Goal: Navigation & Orientation: Find specific page/section

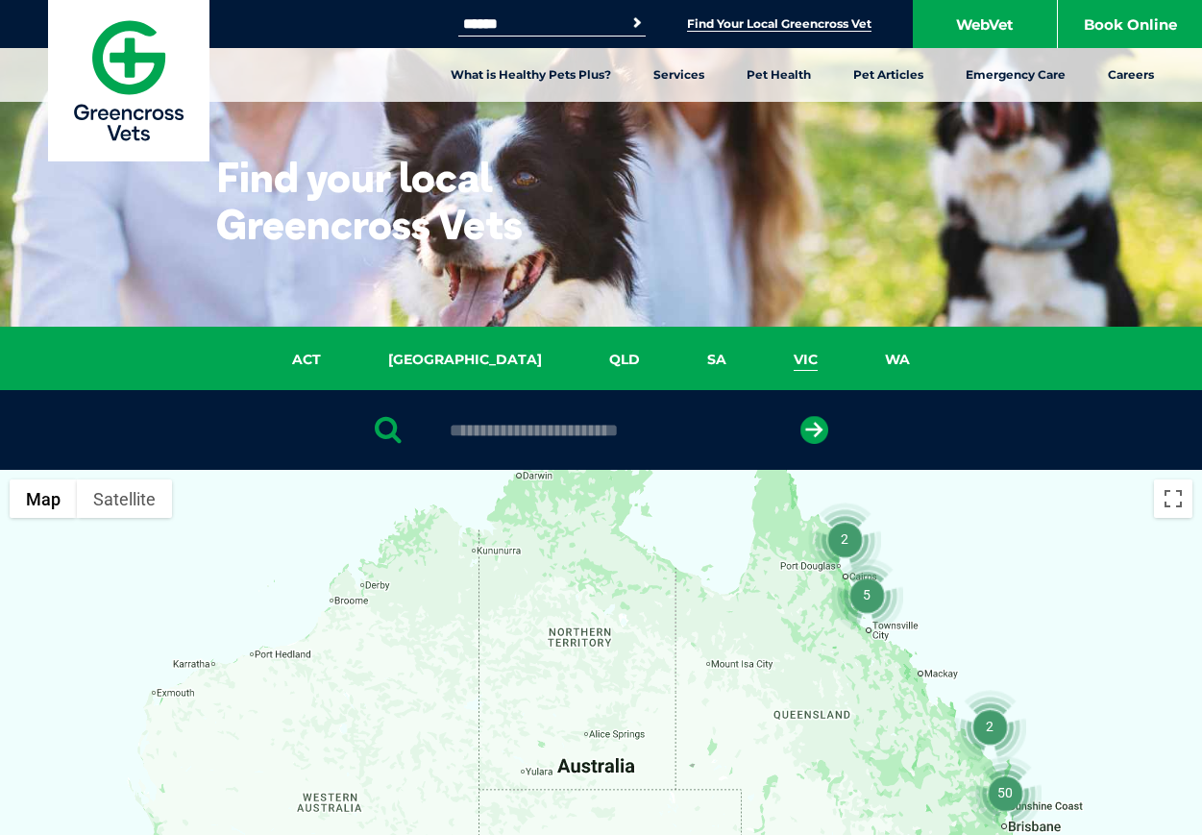
click at [760, 358] on link "VIC" at bounding box center [805, 360] width 91 height 22
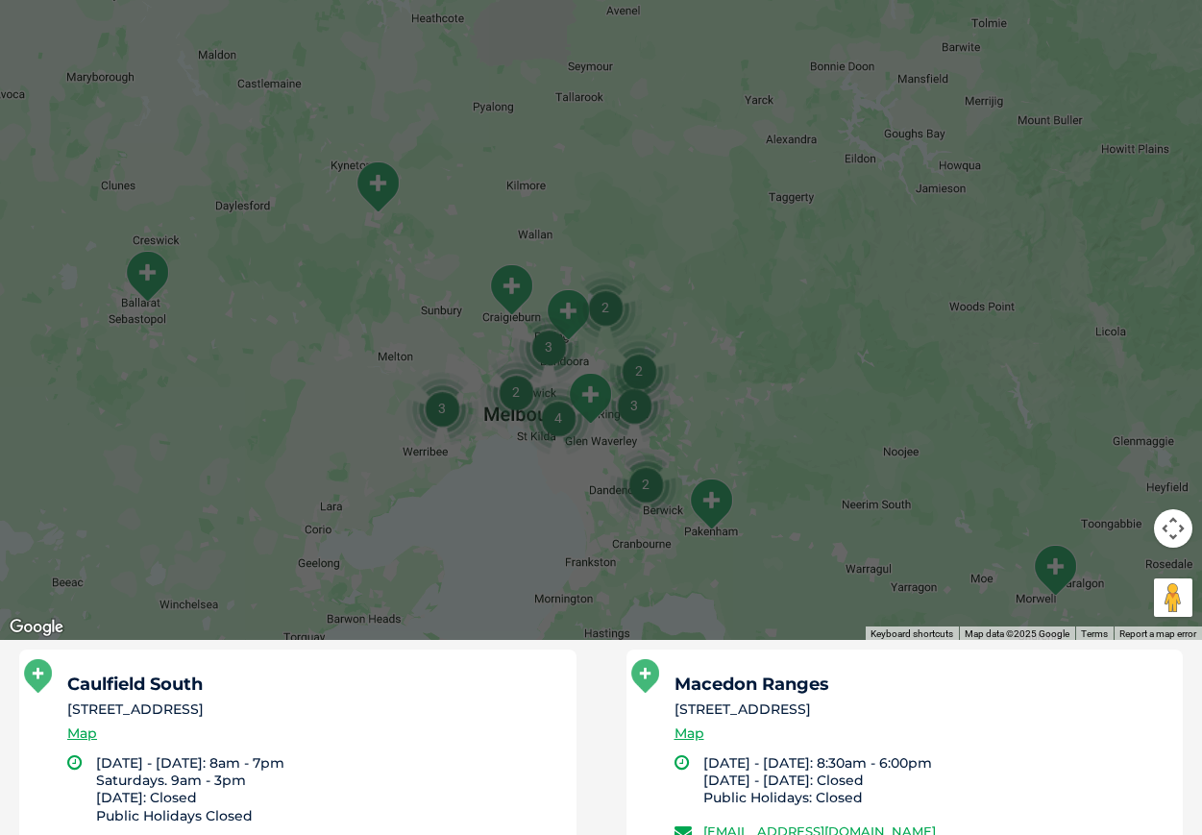
scroll to position [576, 0]
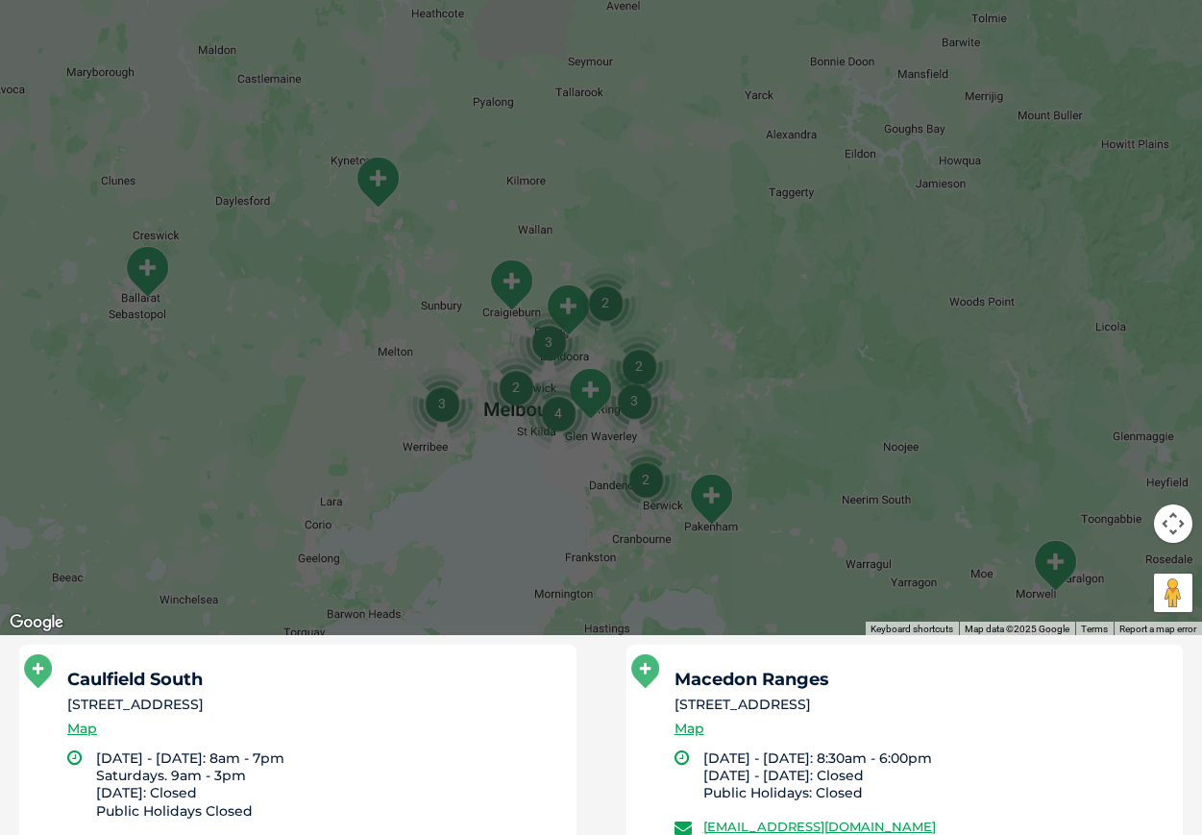
click at [623, 424] on img "3" at bounding box center [634, 400] width 73 height 73
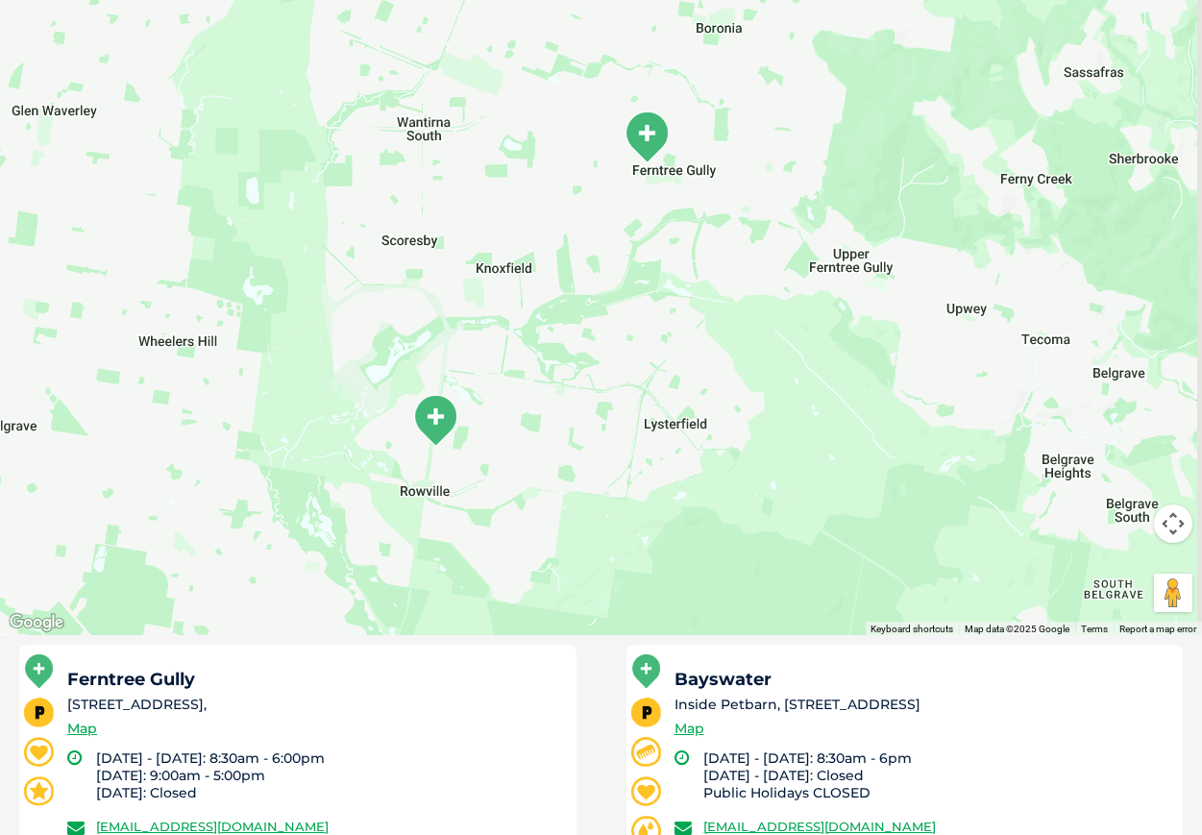
drag, startPoint x: 551, startPoint y: 463, endPoint x: 521, endPoint y: 119, distance: 345.3
click at [521, 119] on div "To navigate, press the arrow keys." at bounding box center [601, 264] width 1202 height 742
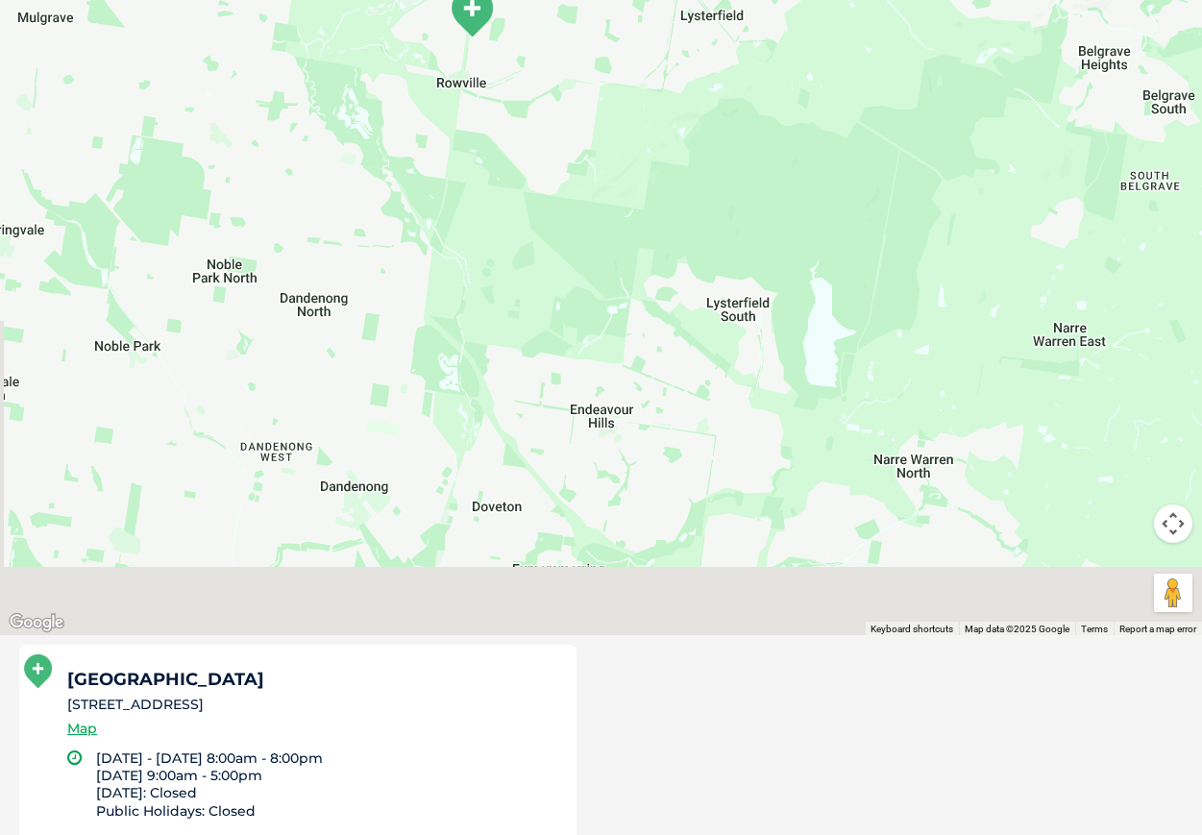
drag, startPoint x: 530, startPoint y: 418, endPoint x: 574, endPoint y: 161, distance: 260.1
click at [558, 178] on div "To navigate, press the arrow keys." at bounding box center [601, 264] width 1202 height 742
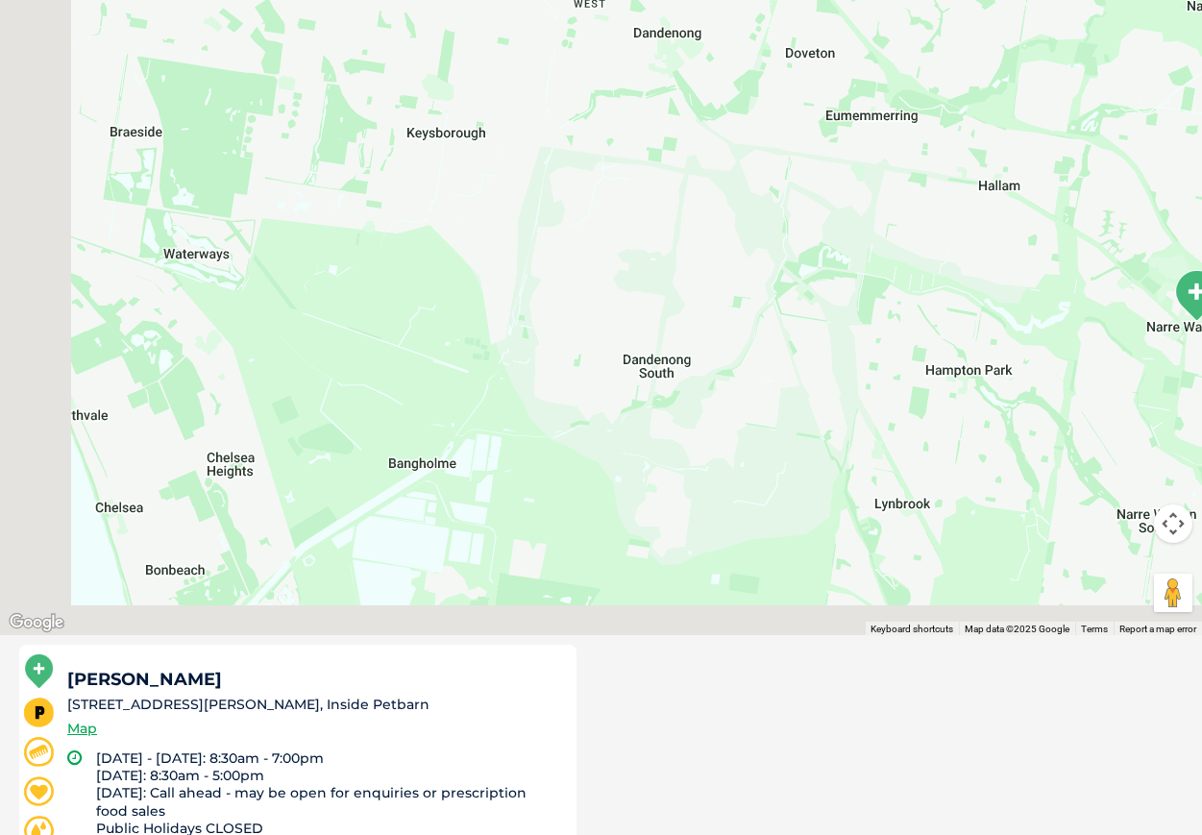
drag, startPoint x: 360, startPoint y: 399, endPoint x: 727, endPoint y: 208, distance: 413.3
click at [727, 208] on div "To navigate, press the arrow keys." at bounding box center [601, 264] width 1202 height 742
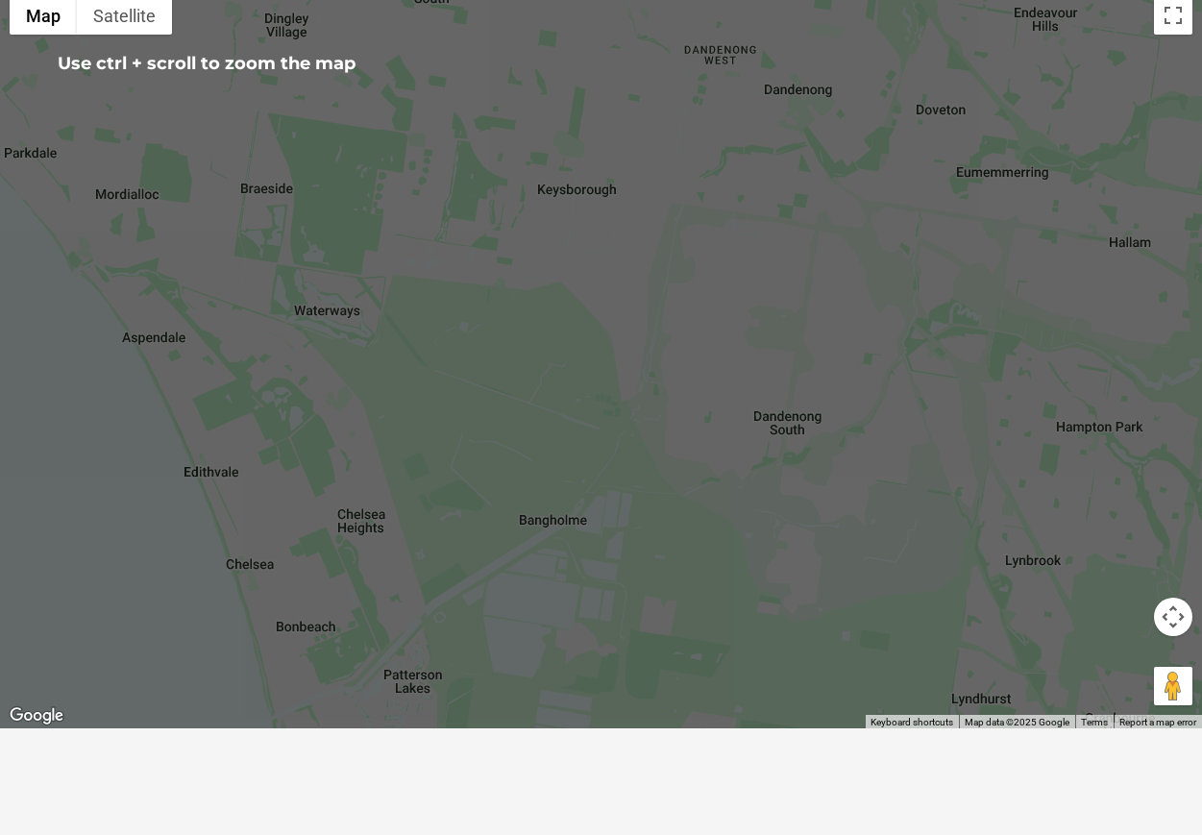
scroll to position [480, 0]
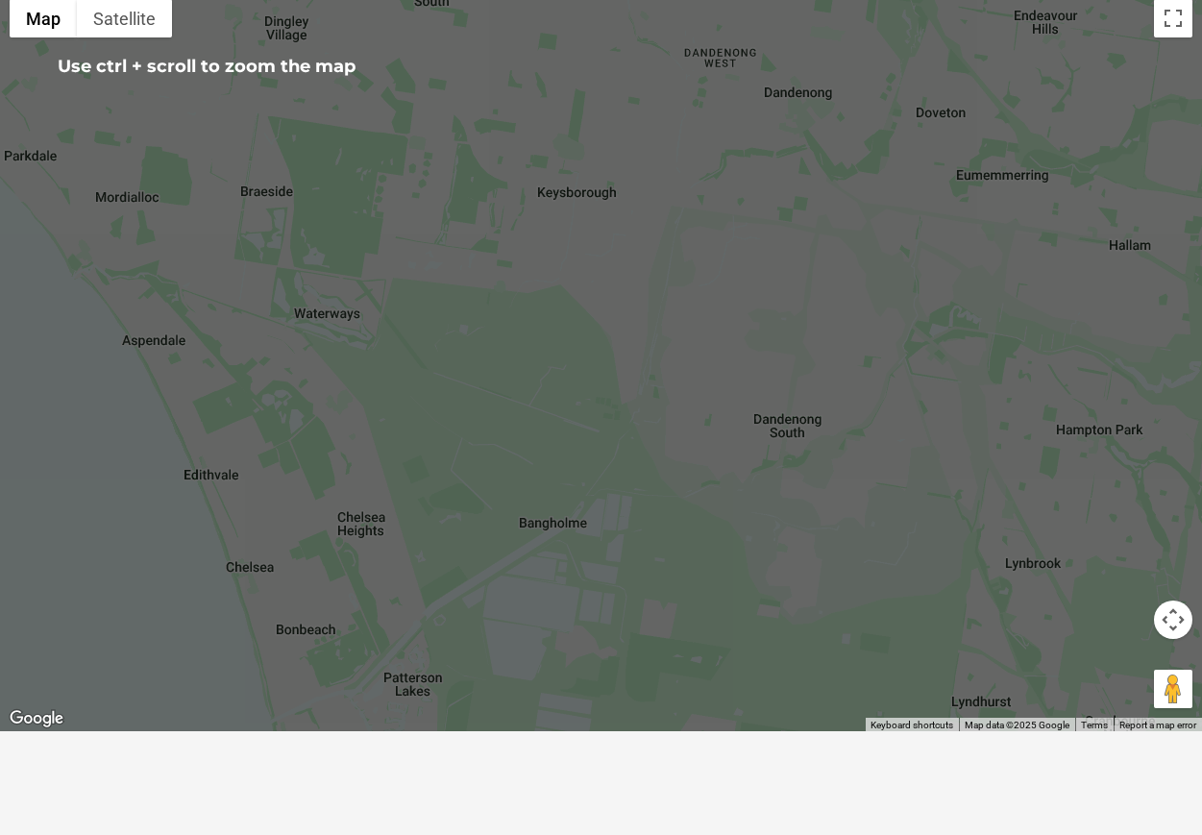
click at [441, 263] on div "To navigate, press the arrow keys." at bounding box center [601, 360] width 1202 height 742
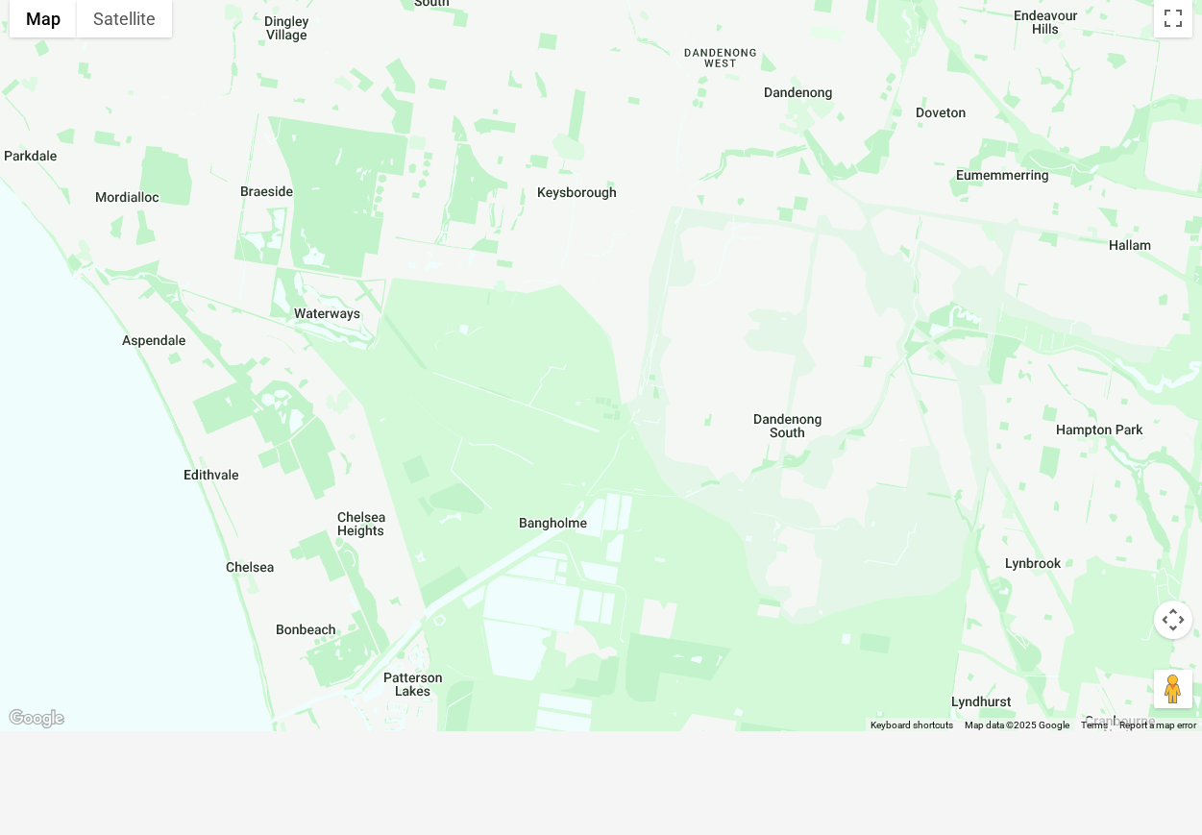
click at [503, 327] on div "To navigate, press the arrow keys." at bounding box center [601, 360] width 1202 height 742
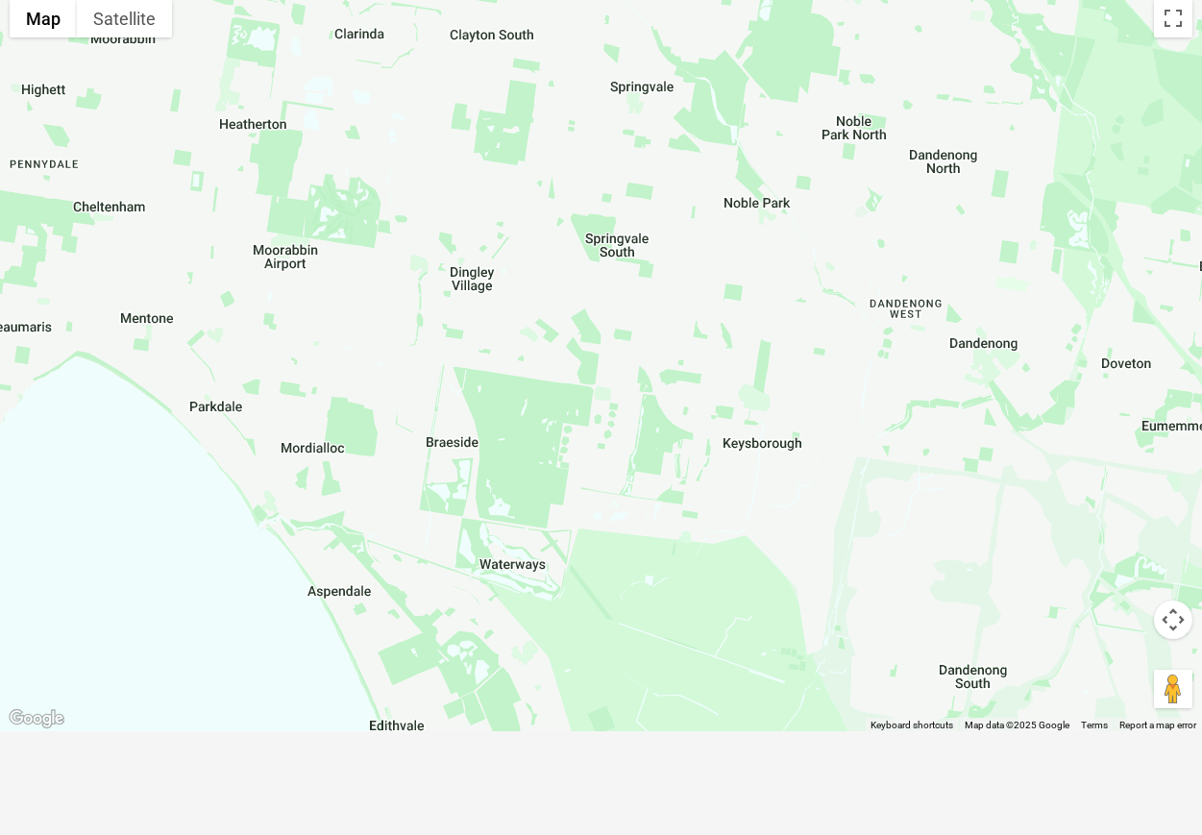
drag, startPoint x: 425, startPoint y: 246, endPoint x: 598, endPoint y: 486, distance: 296.5
click at [608, 492] on div "To navigate, press the arrow keys." at bounding box center [601, 360] width 1202 height 742
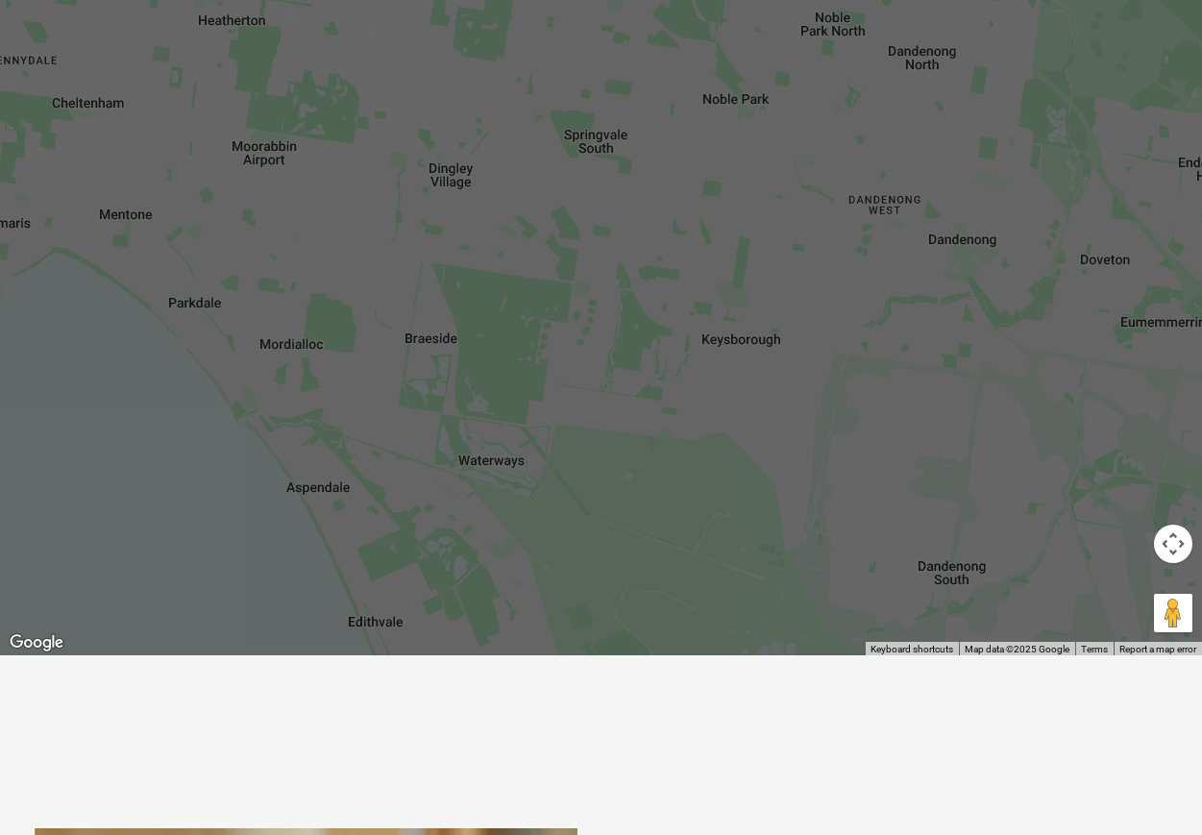
scroll to position [576, 0]
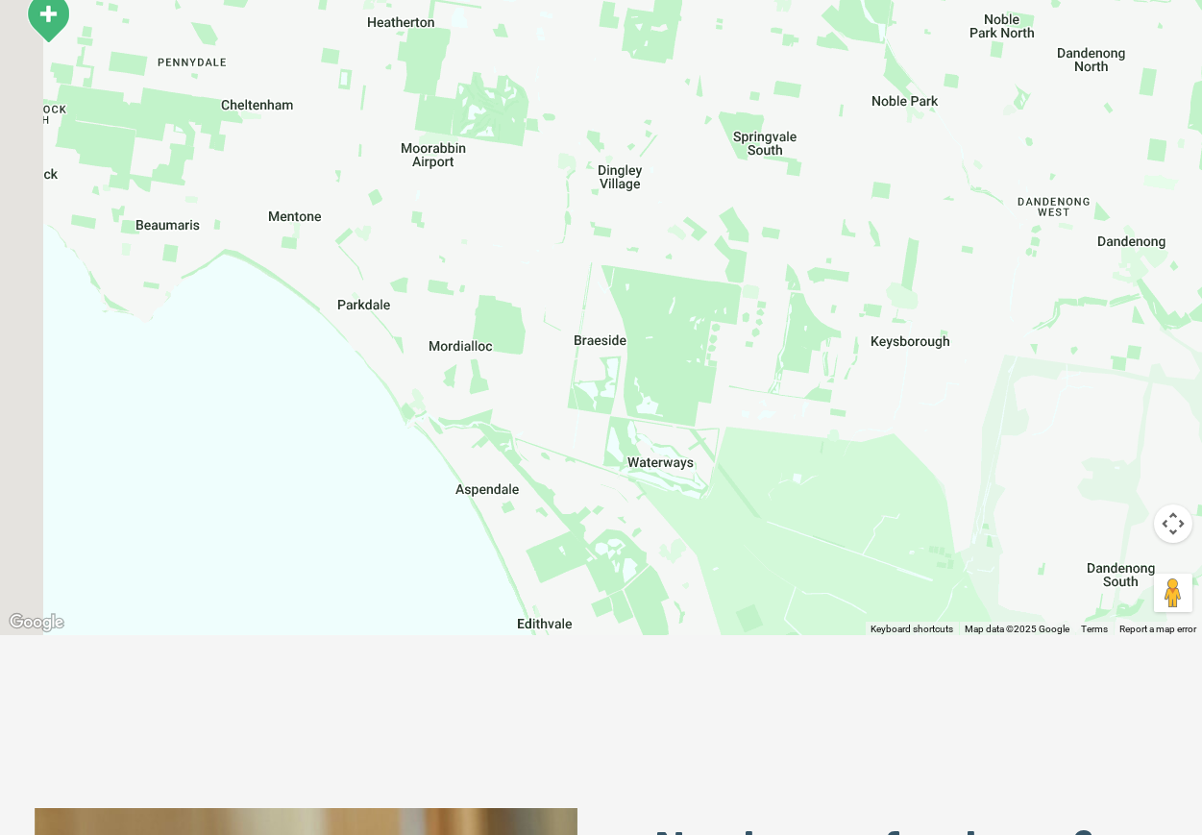
drag, startPoint x: 455, startPoint y: 352, endPoint x: 703, endPoint y: 451, distance: 266.9
click at [703, 451] on div "To navigate, press the arrow keys." at bounding box center [601, 264] width 1202 height 742
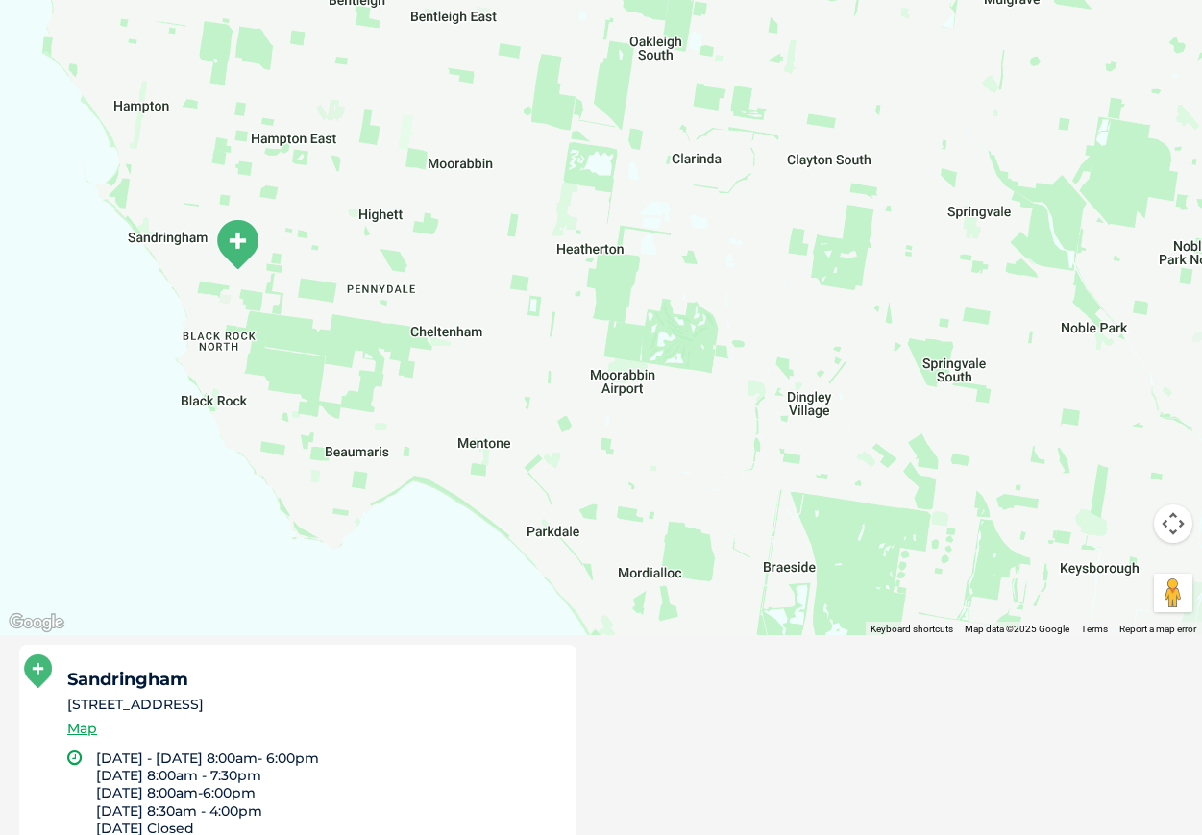
drag, startPoint x: 507, startPoint y: 311, endPoint x: 595, endPoint y: 426, distance: 143.9
click at [595, 426] on div "To navigate, press the arrow keys." at bounding box center [601, 264] width 1202 height 742
drag, startPoint x: 264, startPoint y: 730, endPoint x: 330, endPoint y: 583, distance: 161.2
click at [303, 546] on div "← Move left → Move right ↑ Move up ↓ Move down + Zoom in - Zoom out Home Jump l…" at bounding box center [601, 464] width 1202 height 1142
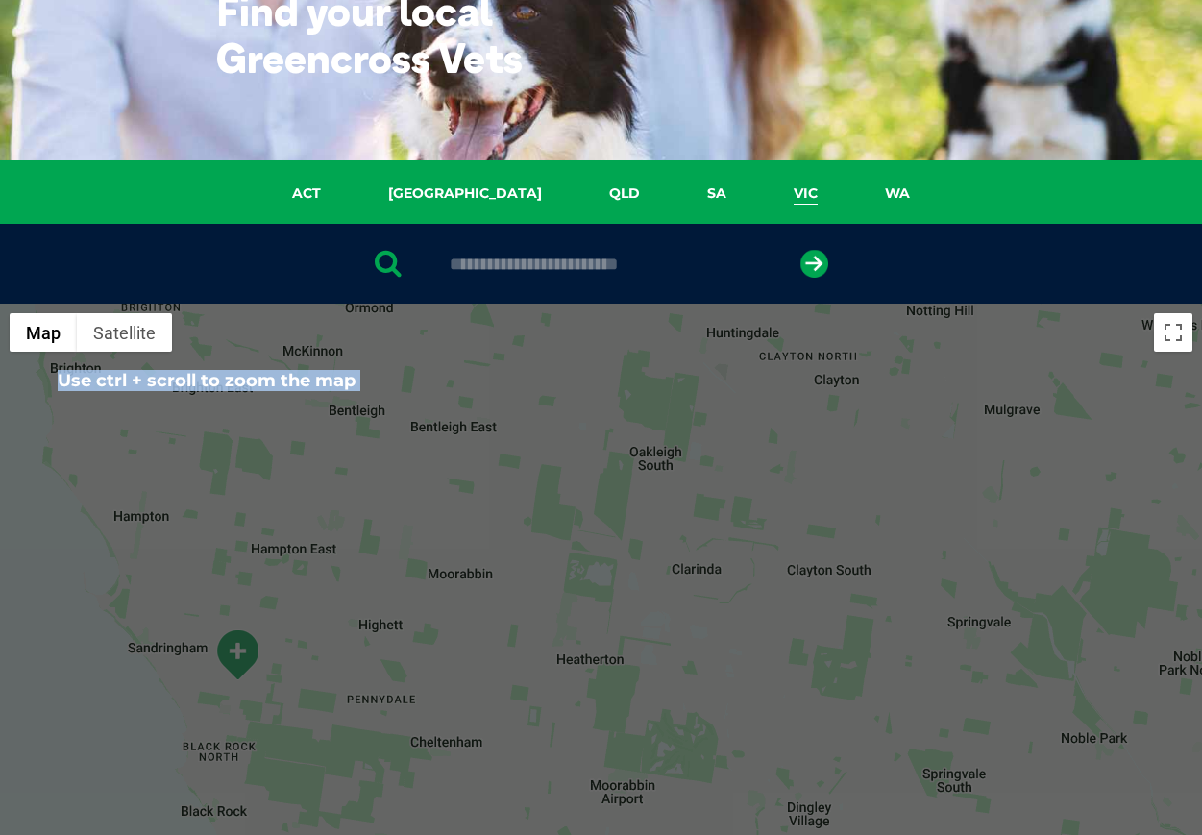
scroll to position [96, 0]
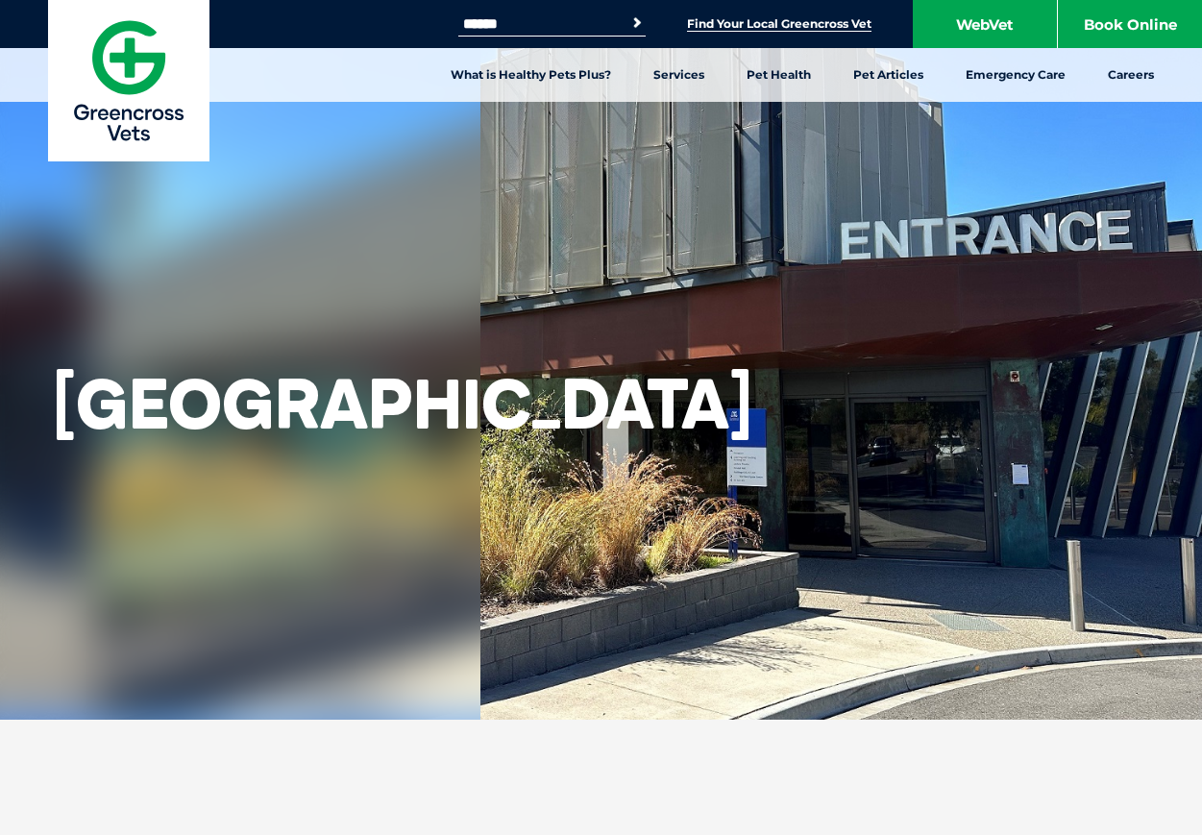
click at [753, 18] on link "Find Your Local Greencross Vet" at bounding box center [779, 23] width 184 height 15
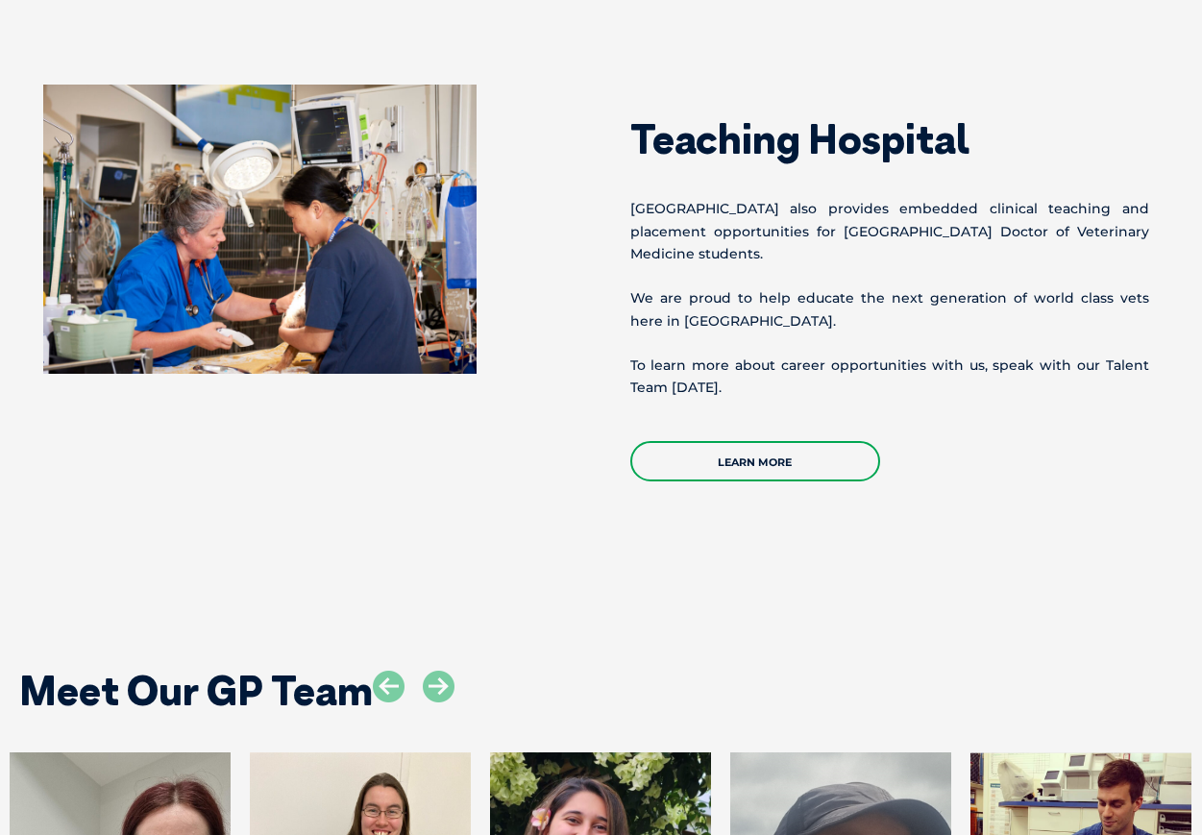
scroll to position [3266, 0]
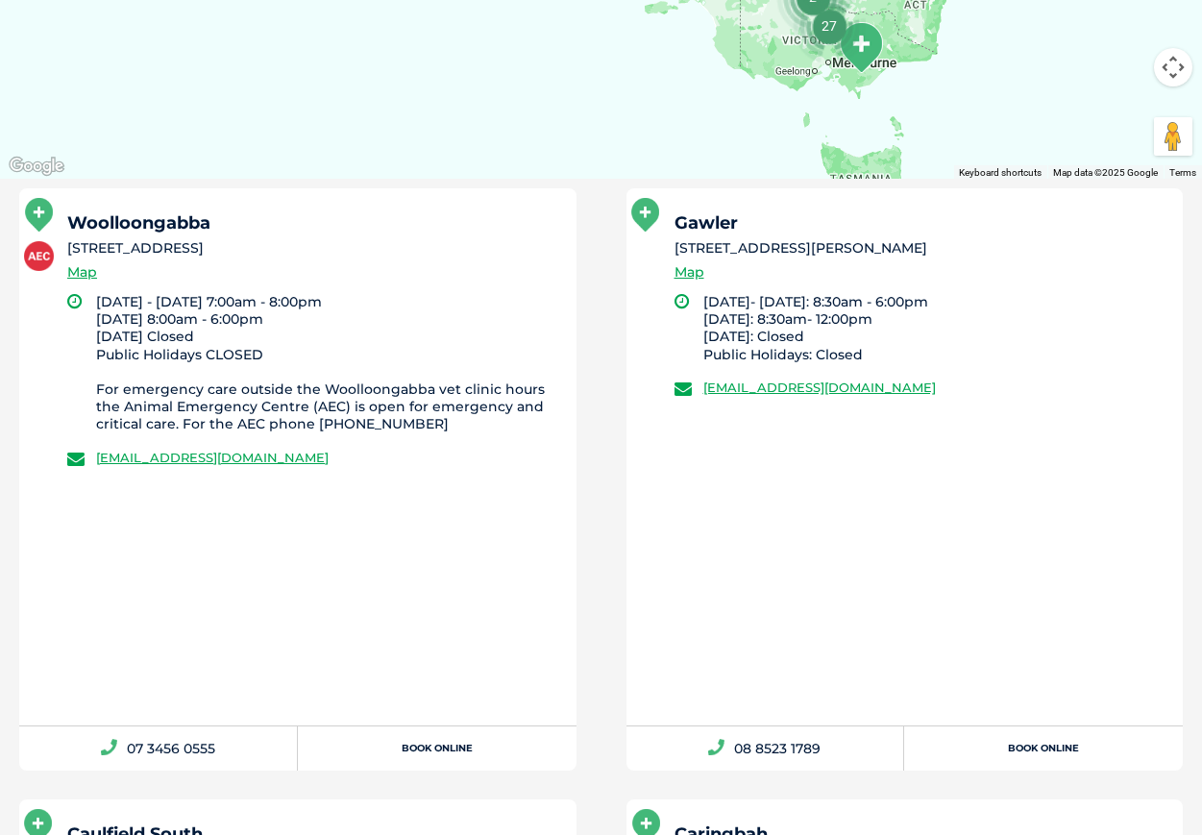
scroll to position [1057, 0]
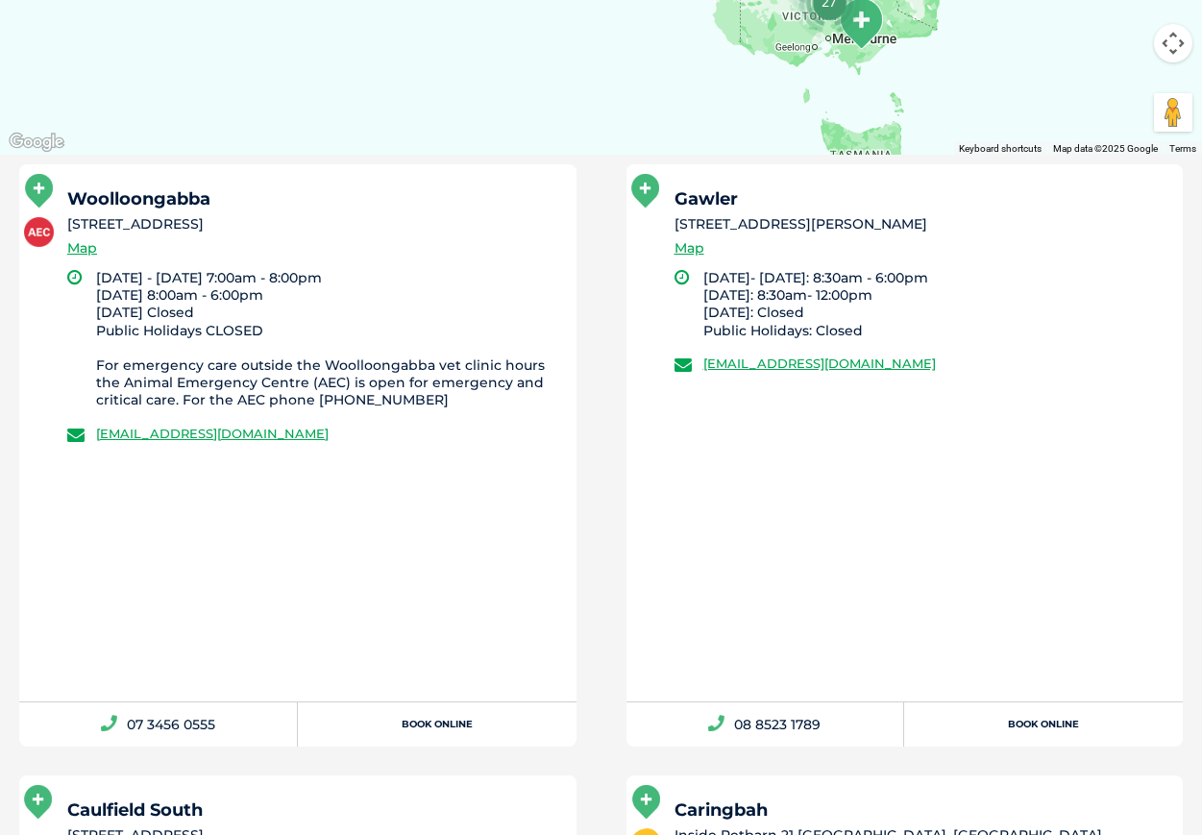
click at [593, 494] on li "After hours emergency vet available at this location Woolloongabba 14 Cleveland…" at bounding box center [297, 455] width 607 height 582
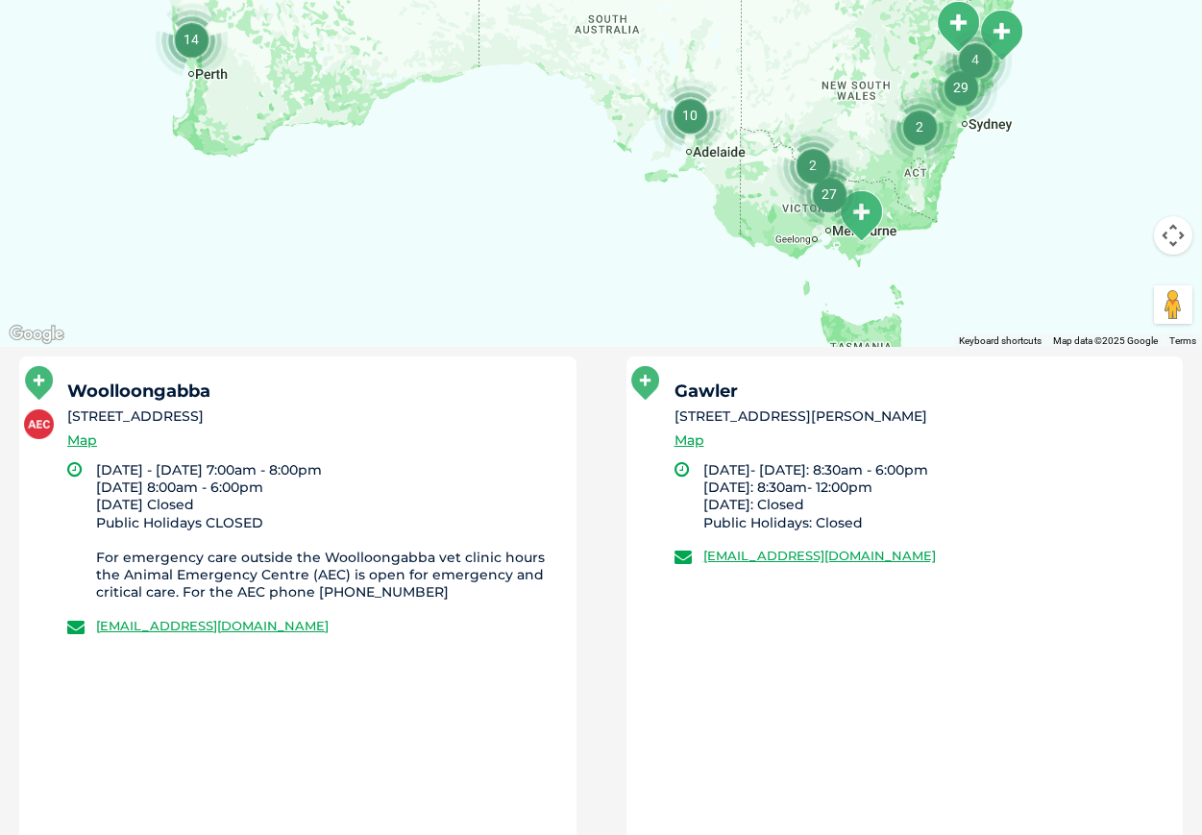
scroll to position [0, 0]
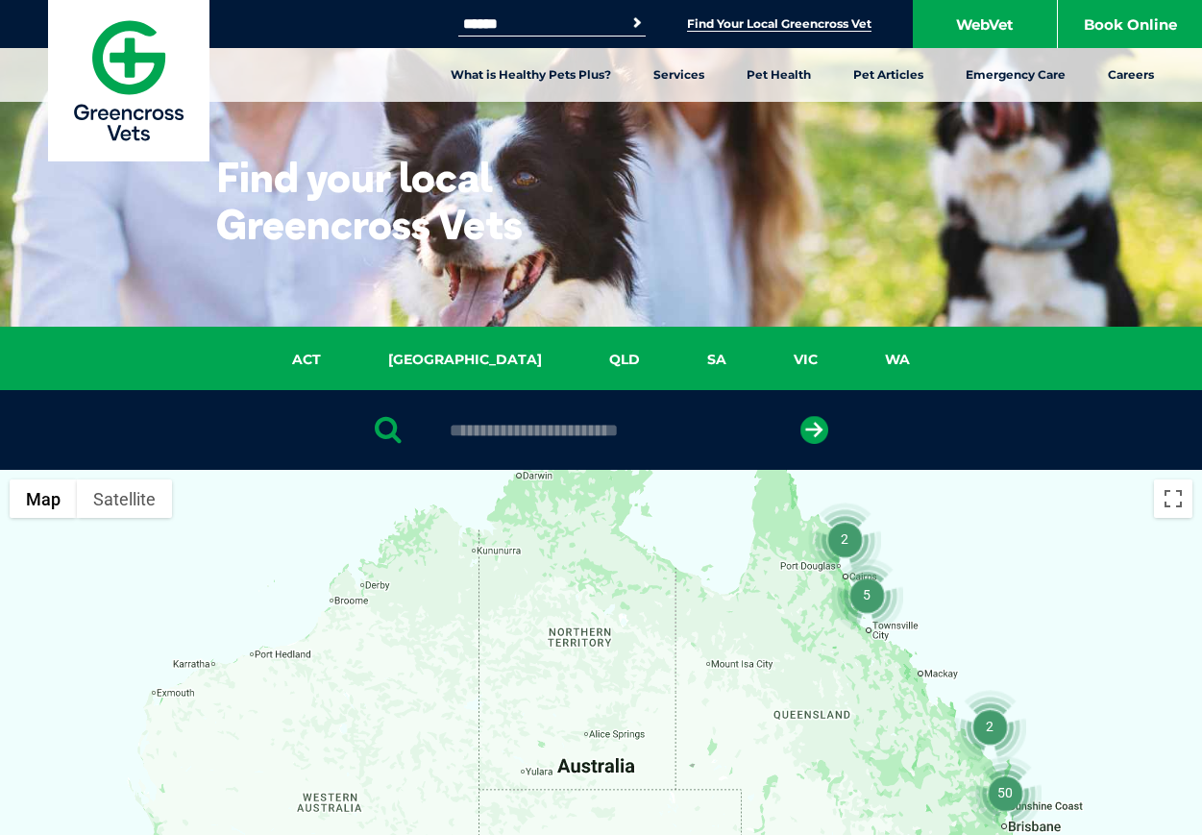
click at [601, 426] on input "text" at bounding box center [601, 430] width 322 height 19
type input "****"
click at [800, 416] on button "submit" at bounding box center [814, 430] width 28 height 28
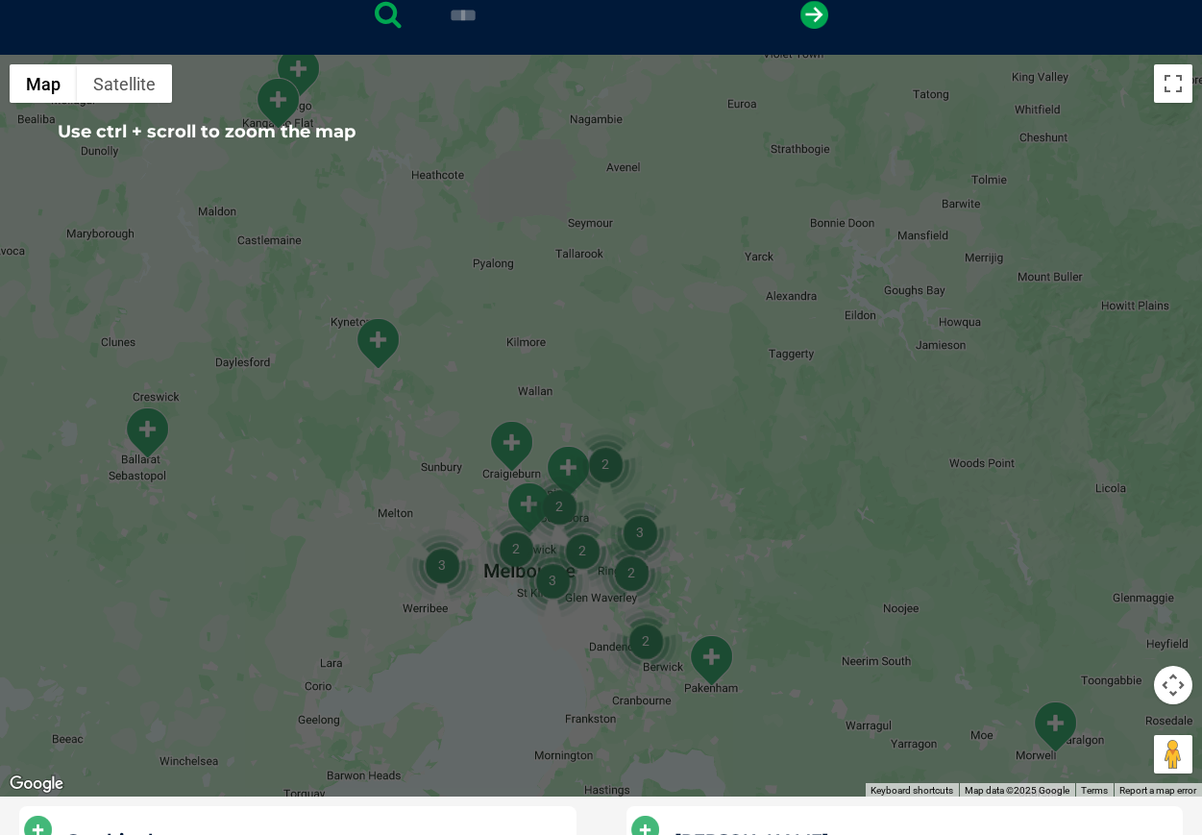
scroll to position [374, 0]
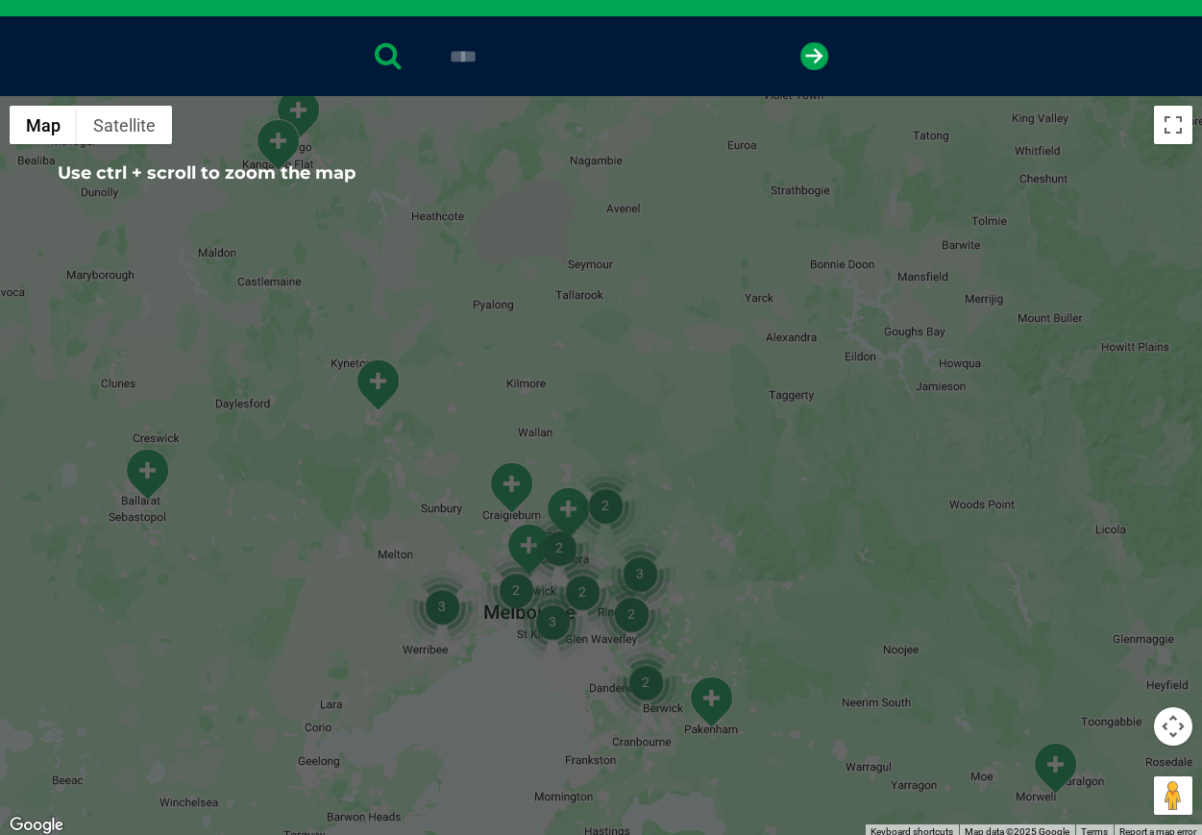
click at [620, 537] on img "3" at bounding box center [639, 573] width 73 height 73
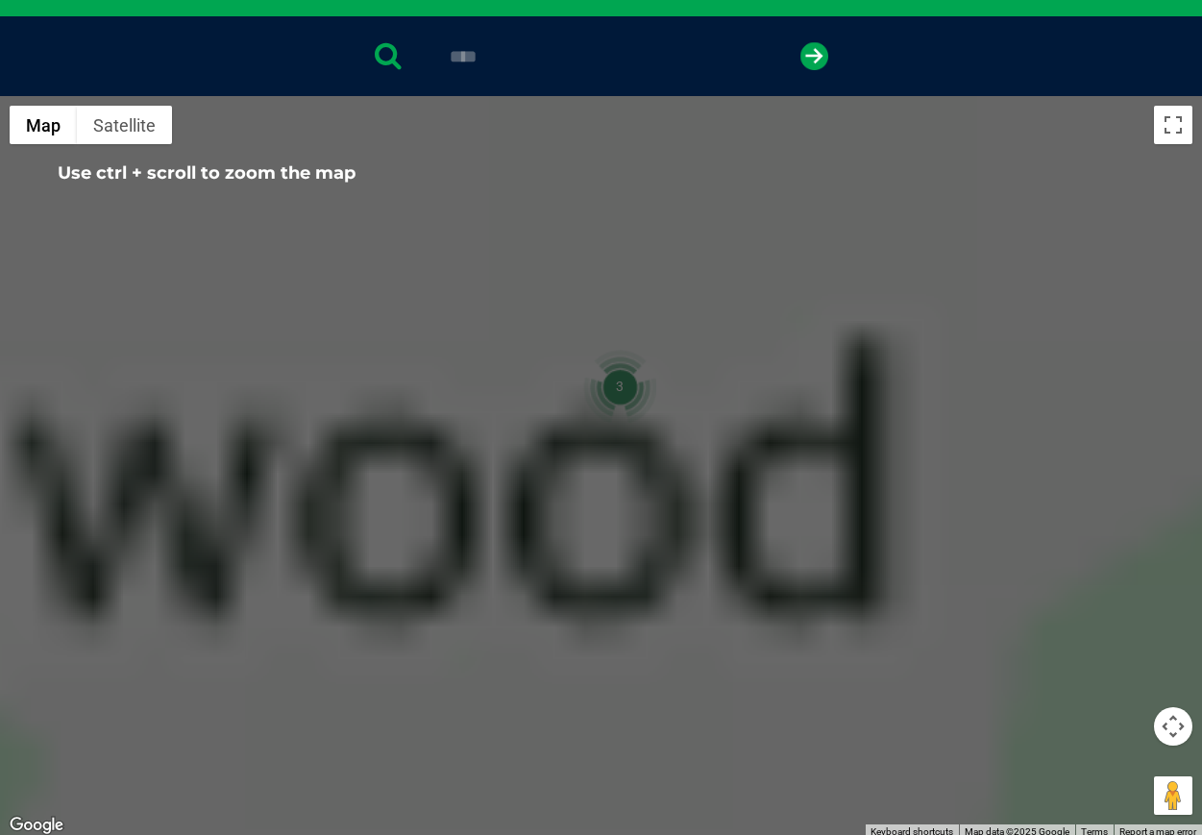
click at [620, 537] on div at bounding box center [601, 467] width 1202 height 742
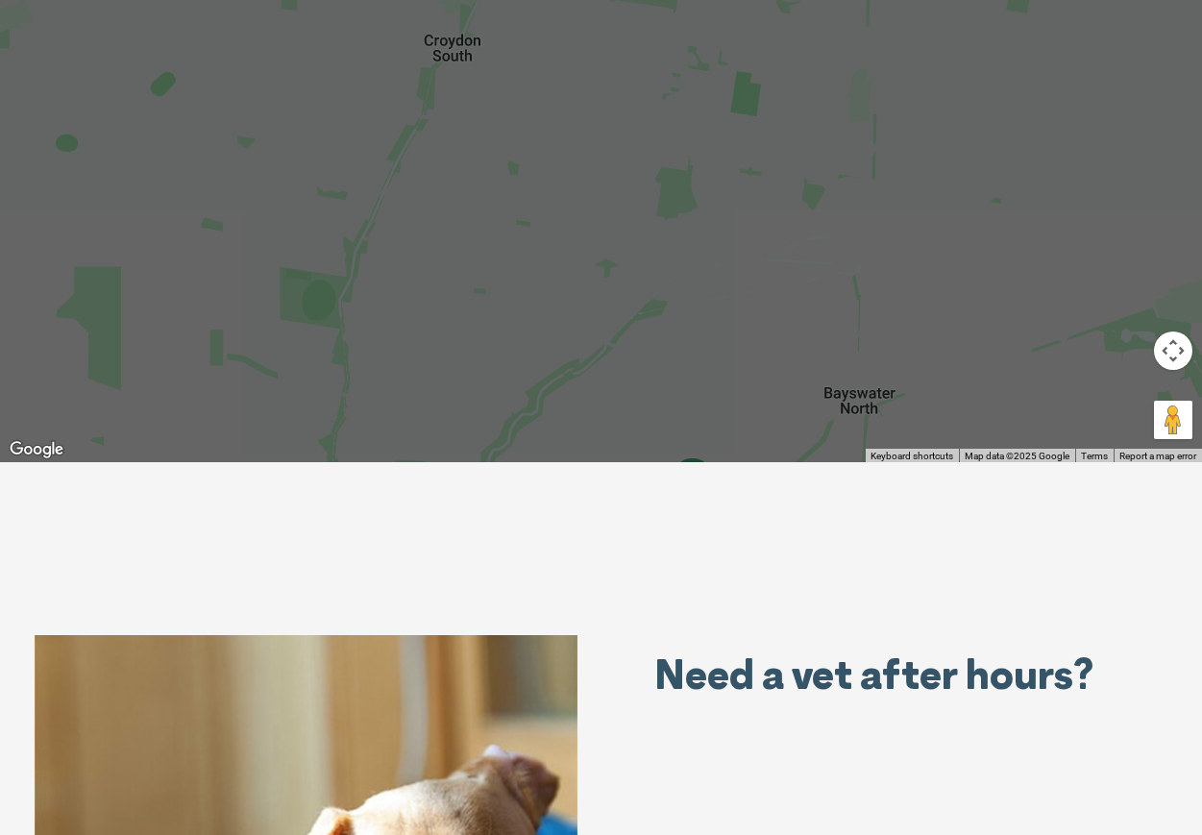
scroll to position [758, 0]
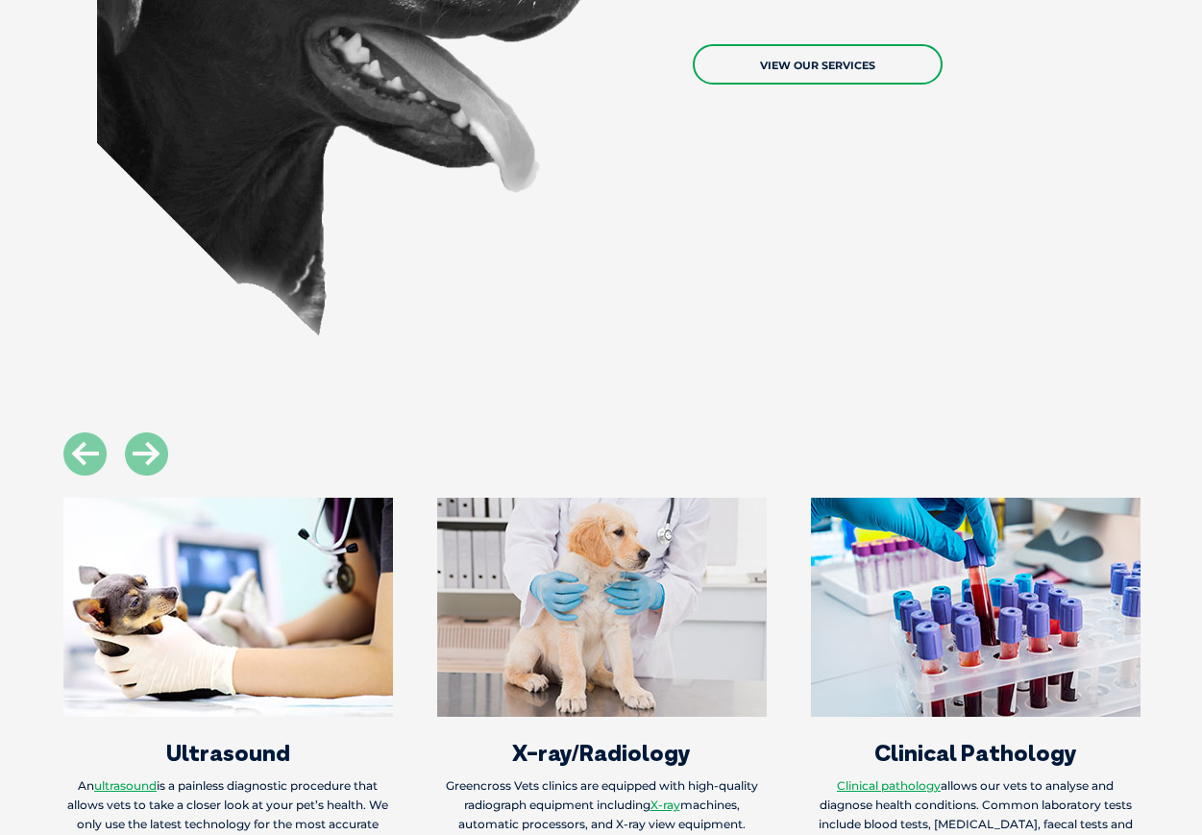
scroll to position [1586, 0]
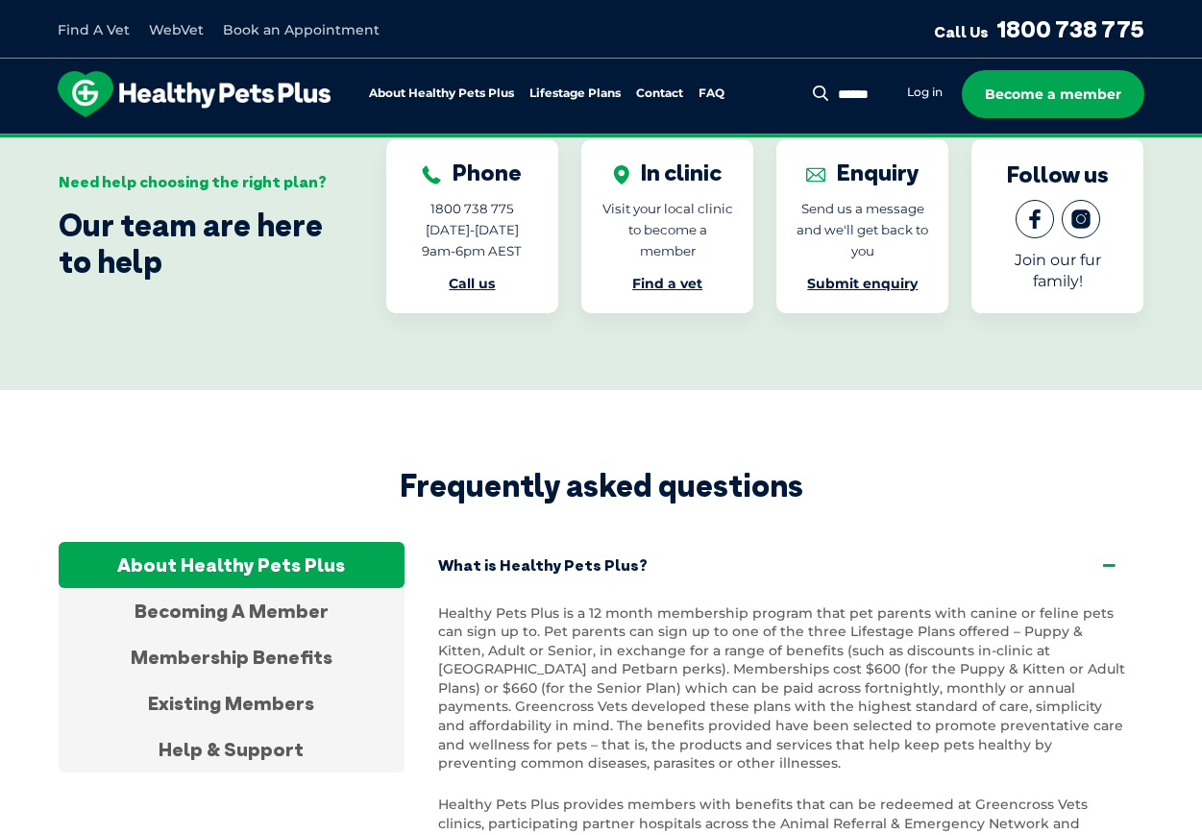
scroll to position [3266, 0]
